Goal: Navigation & Orientation: Find specific page/section

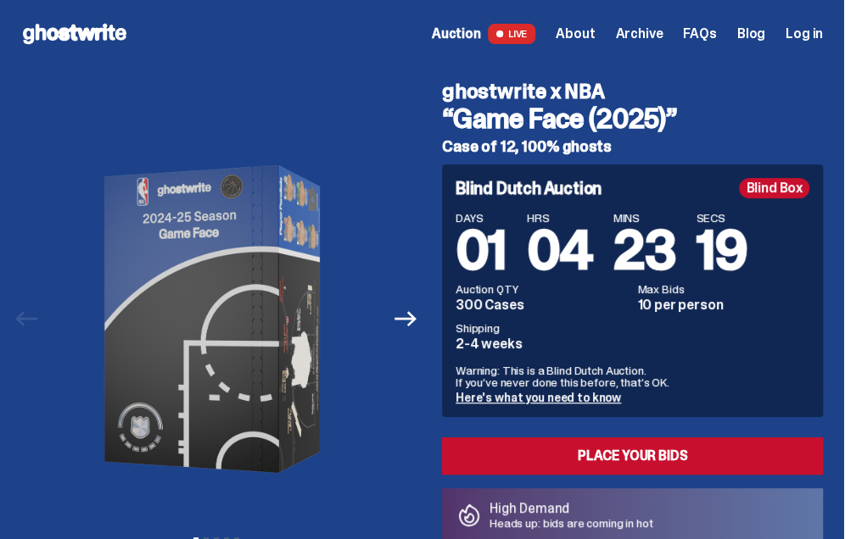
click at [585, 35] on span "About" at bounding box center [575, 34] width 39 height 14
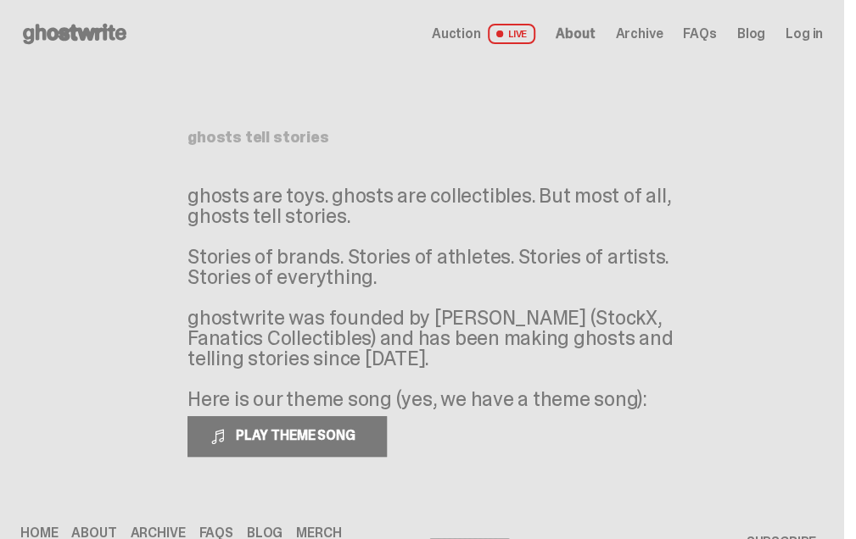
click at [97, 31] on use at bounding box center [74, 34] width 103 height 20
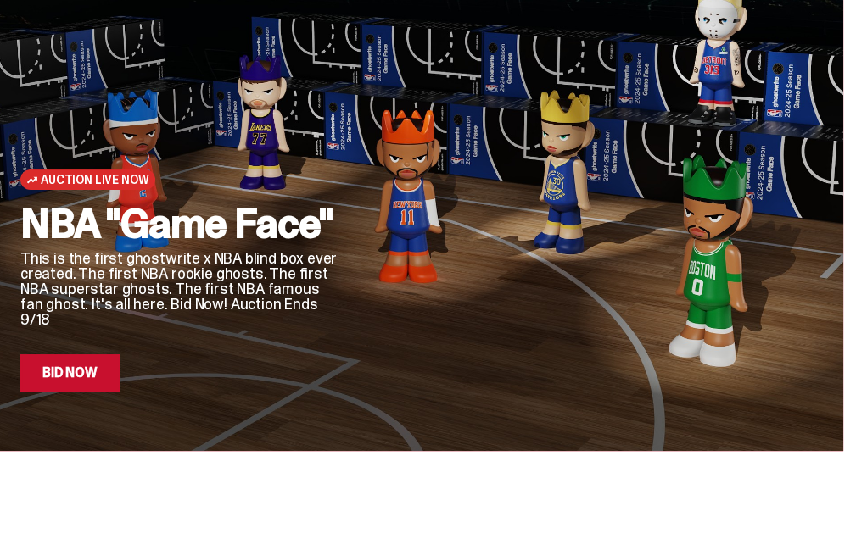
scroll to position [90, 0]
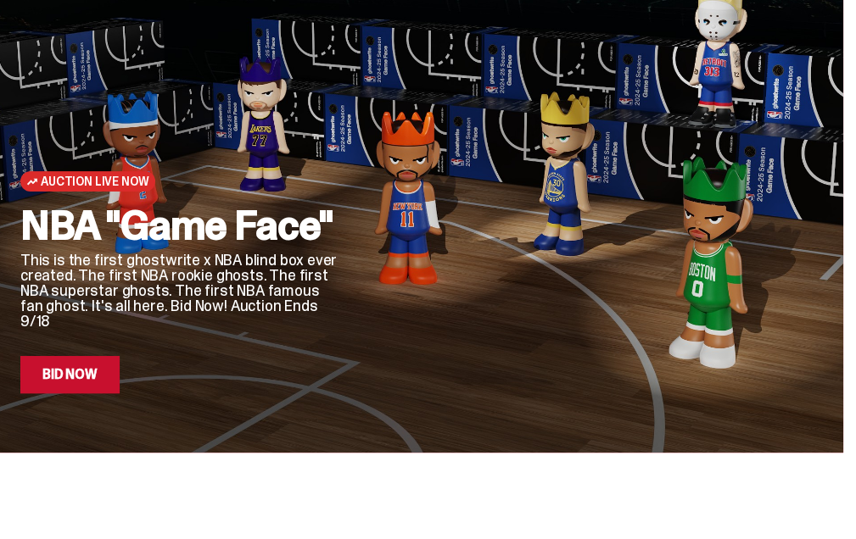
click at [812, 488] on icon "Next" at bounding box center [809, 486] width 27 height 27
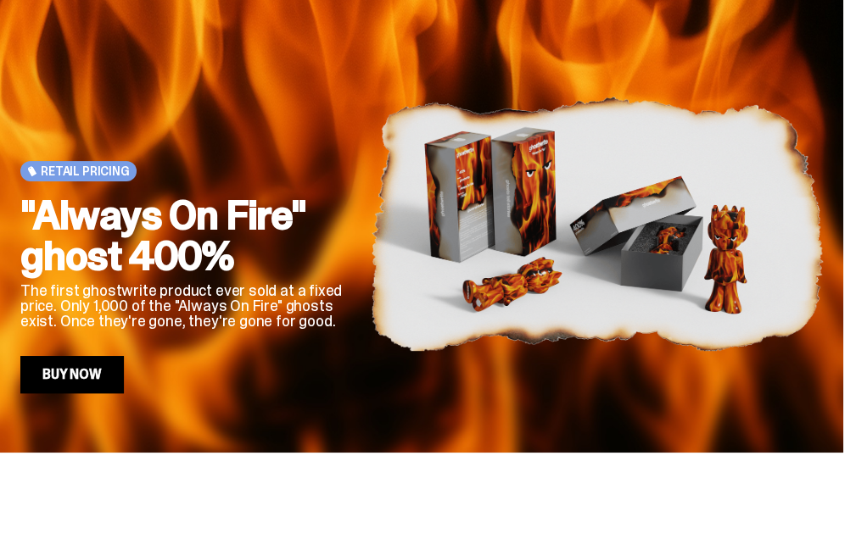
click at [34, 484] on icon "Previous" at bounding box center [33, 486] width 27 height 27
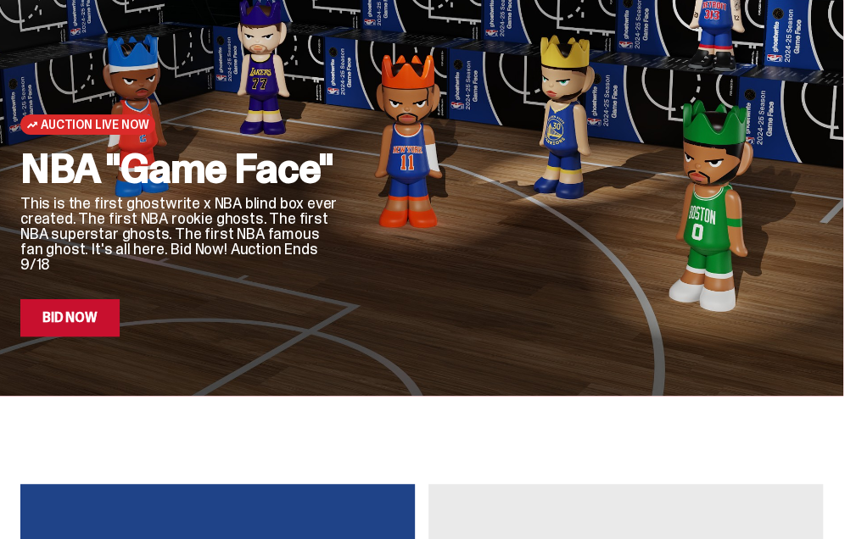
scroll to position [0, 0]
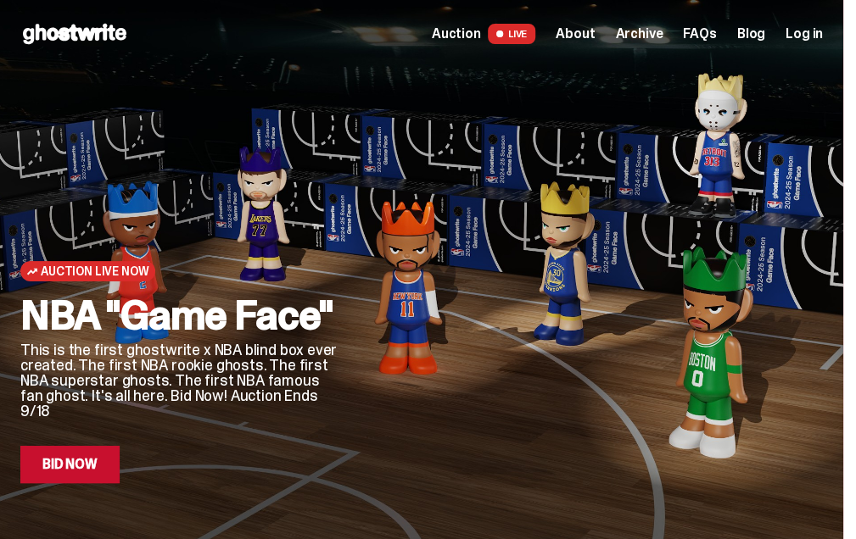
click at [473, 33] on span "Auction" at bounding box center [456, 34] width 49 height 14
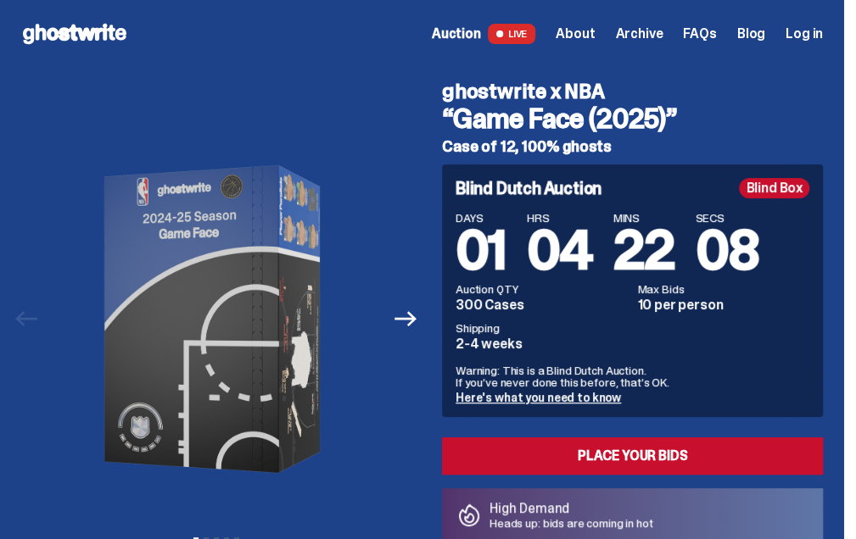
click at [634, 36] on span "Archive" at bounding box center [638, 34] width 47 height 14
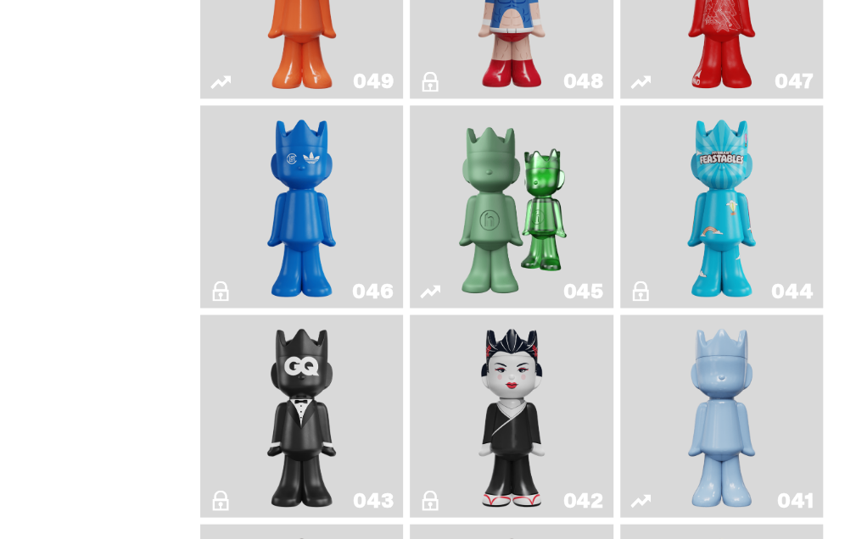
scroll to position [1136, 0]
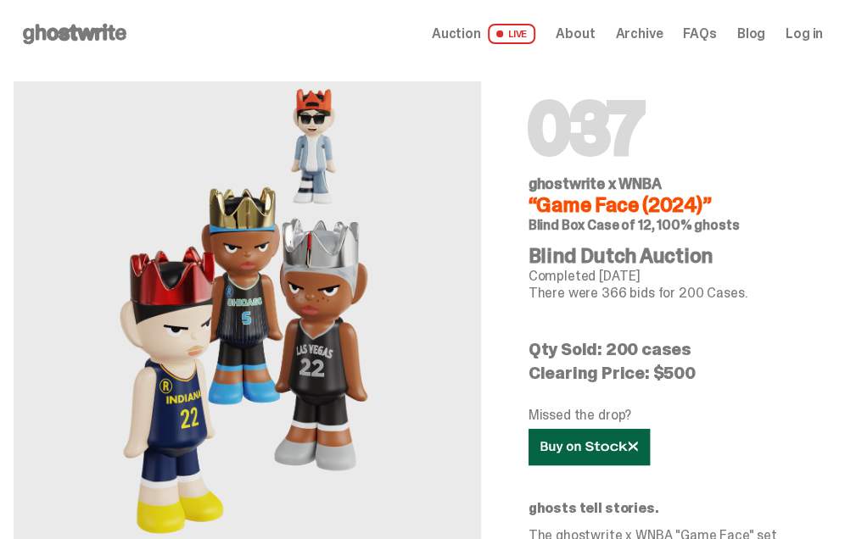
click at [638, 441] on icon at bounding box center [589, 447] width 98 height 13
